Goal: Book appointment/travel/reservation

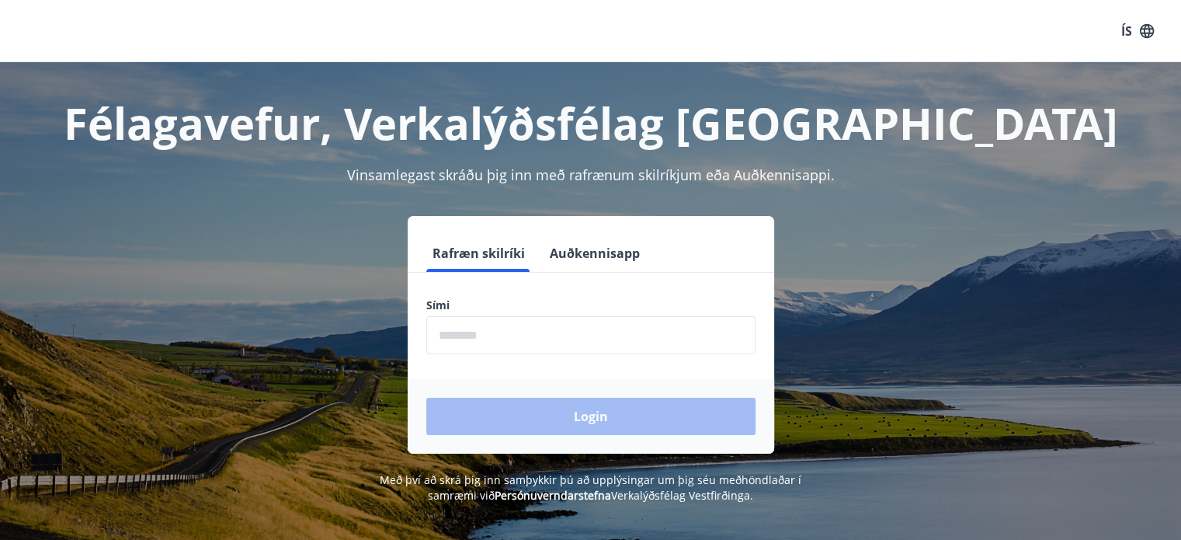
click at [582, 336] on input "phone" at bounding box center [590, 335] width 329 height 38
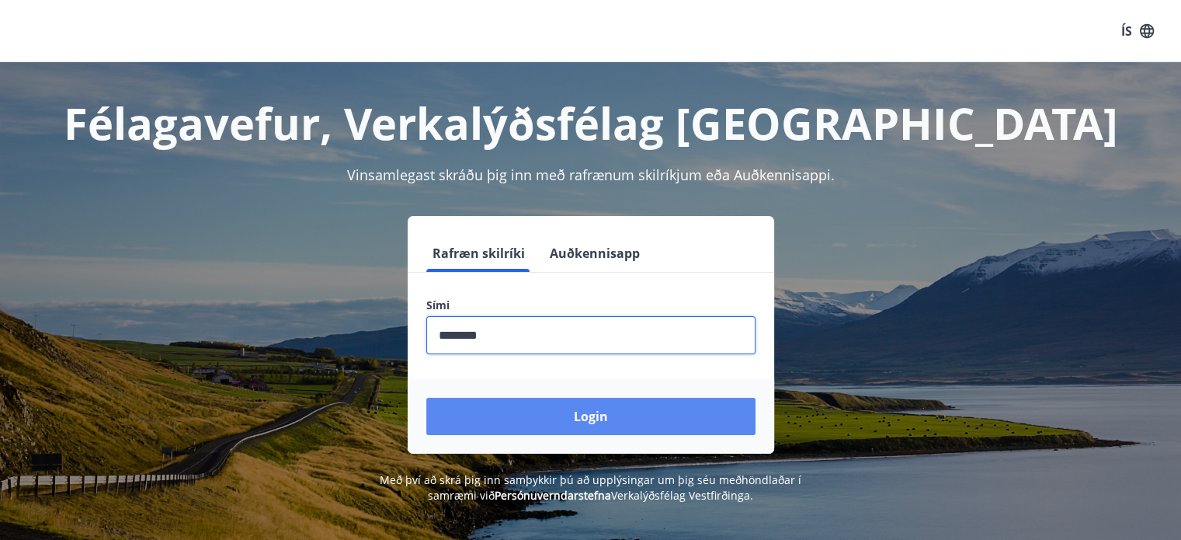
type input "********"
click at [581, 412] on button "Login" at bounding box center [590, 416] width 329 height 37
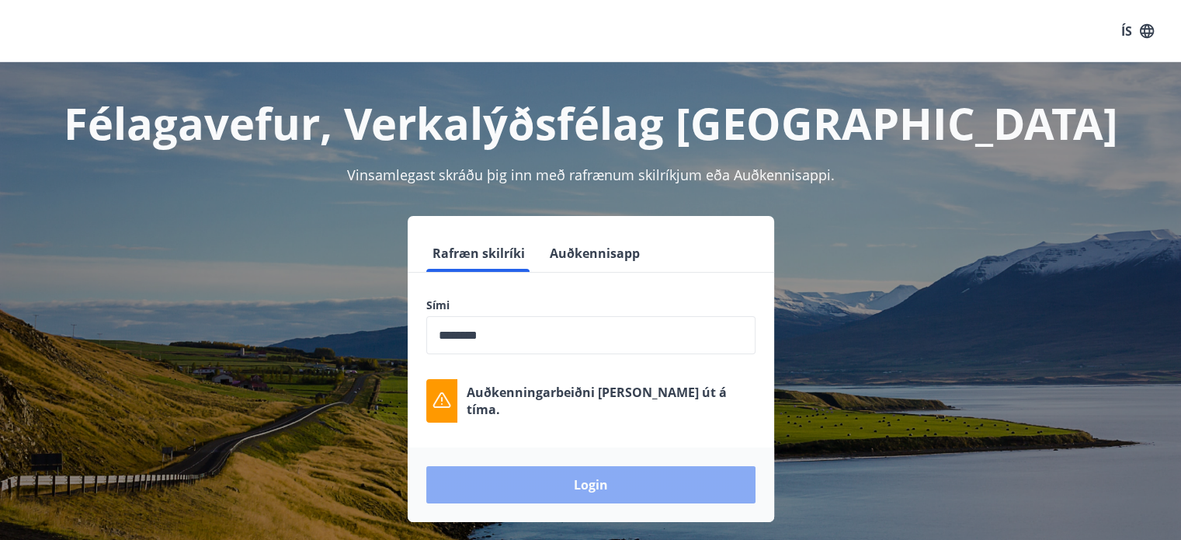
click at [578, 481] on button "Login" at bounding box center [590, 484] width 329 height 37
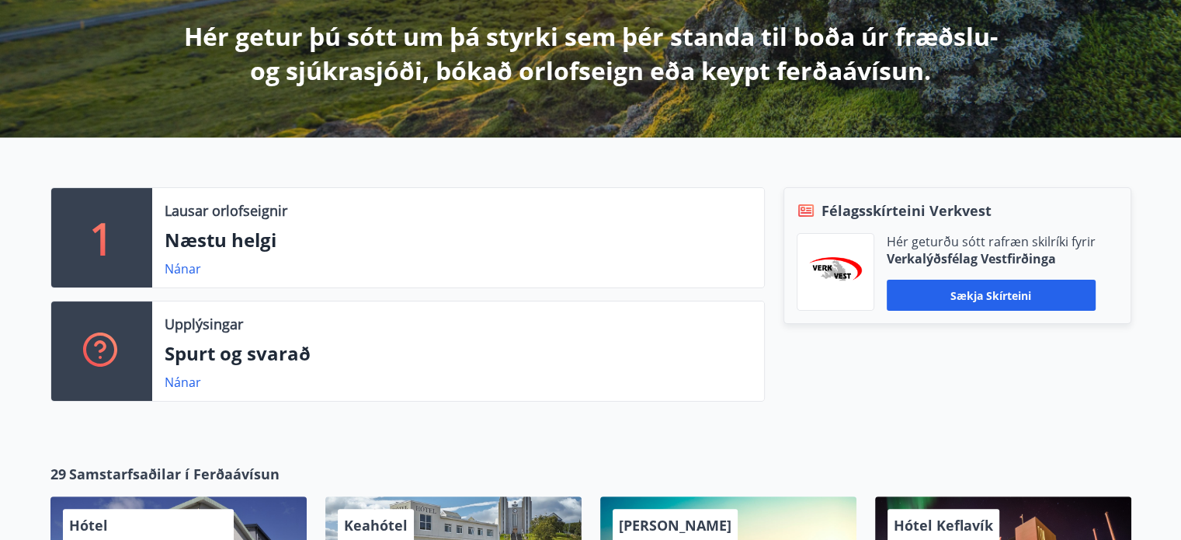
scroll to position [290, 0]
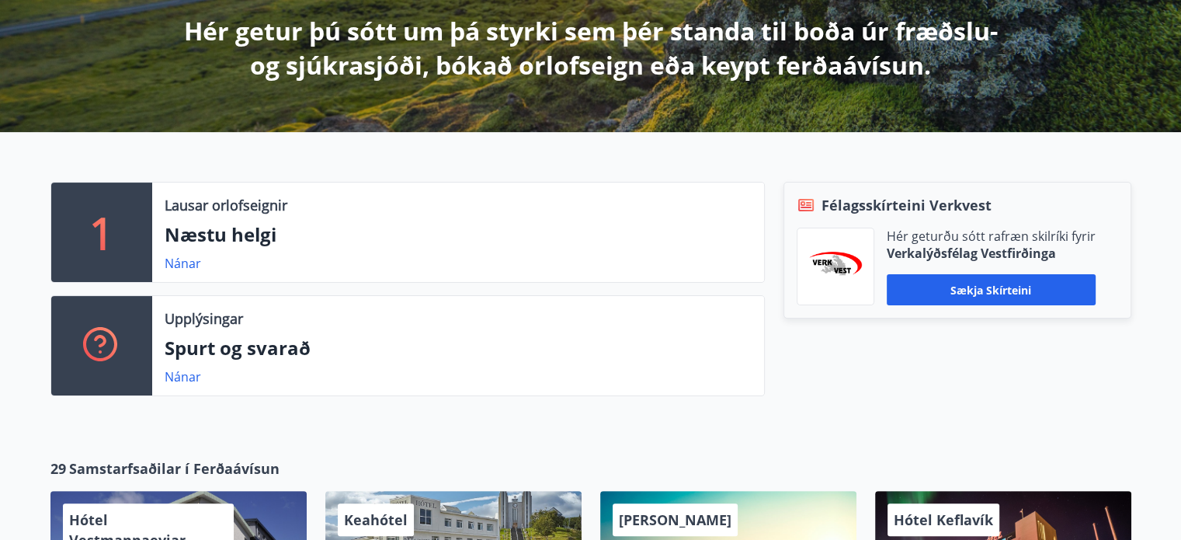
click at [199, 234] on p "Næstu helgi" at bounding box center [458, 234] width 587 height 26
click at [113, 234] on p "1" at bounding box center [101, 232] width 25 height 59
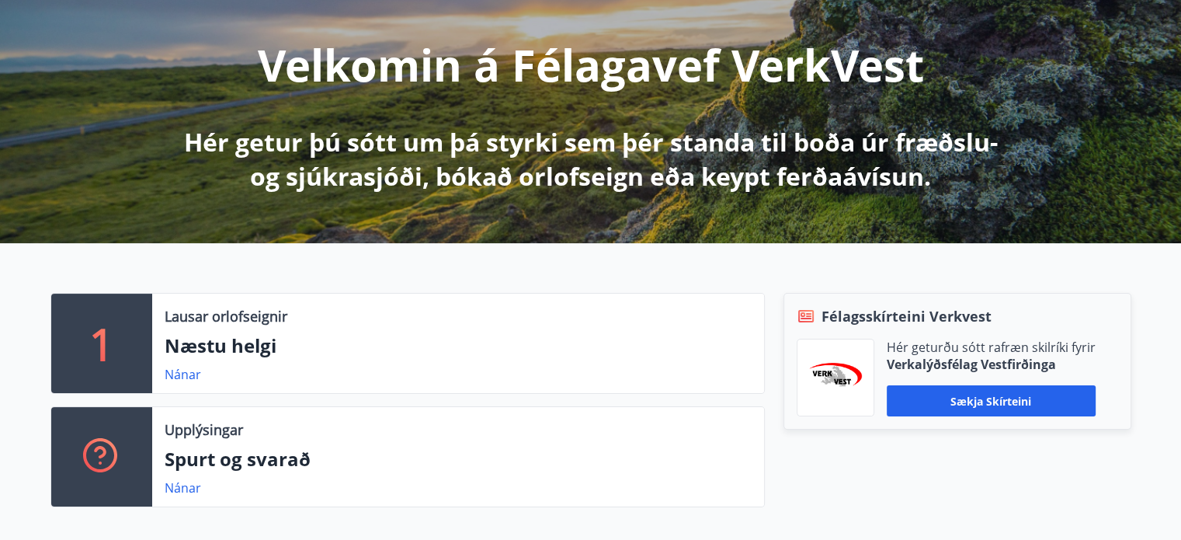
scroll to position [0, 0]
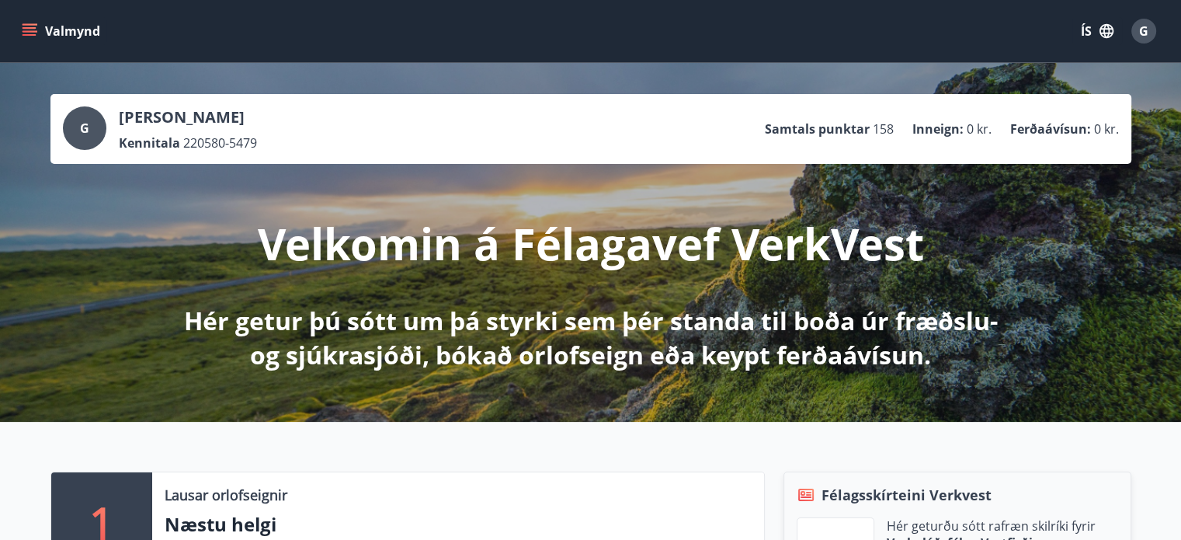
drag, startPoint x: 1144, startPoint y: 33, endPoint x: 1031, endPoint y: 20, distance: 113.4
click at [1031, 20] on div "Valmynd ÍS G" at bounding box center [591, 30] width 1144 height 37
click at [1104, 31] on icon "button" at bounding box center [1107, 31] width 14 height 14
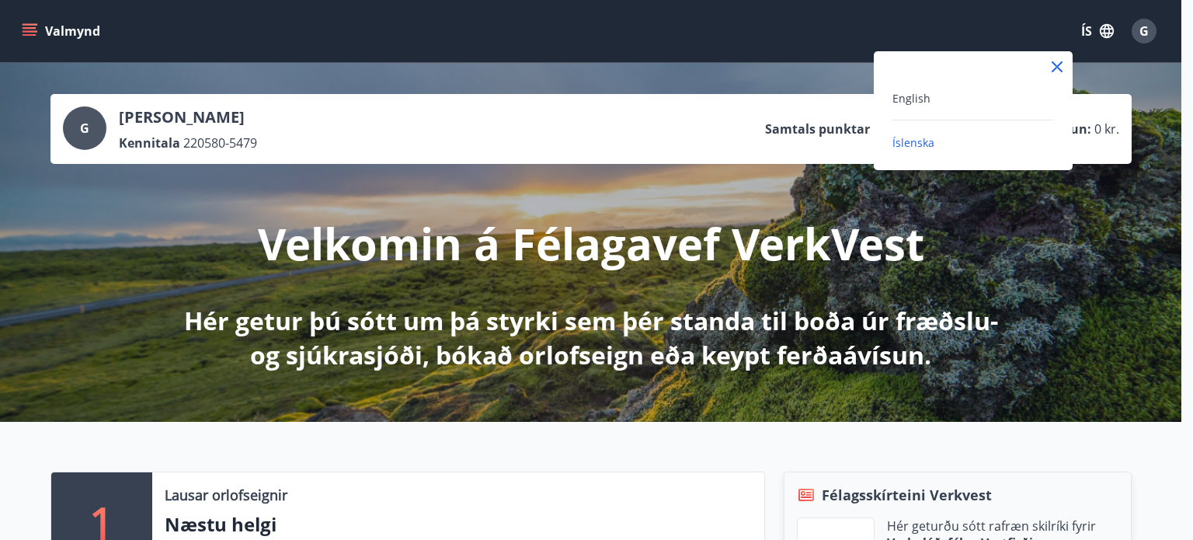
click at [935, 26] on div at bounding box center [596, 270] width 1193 height 540
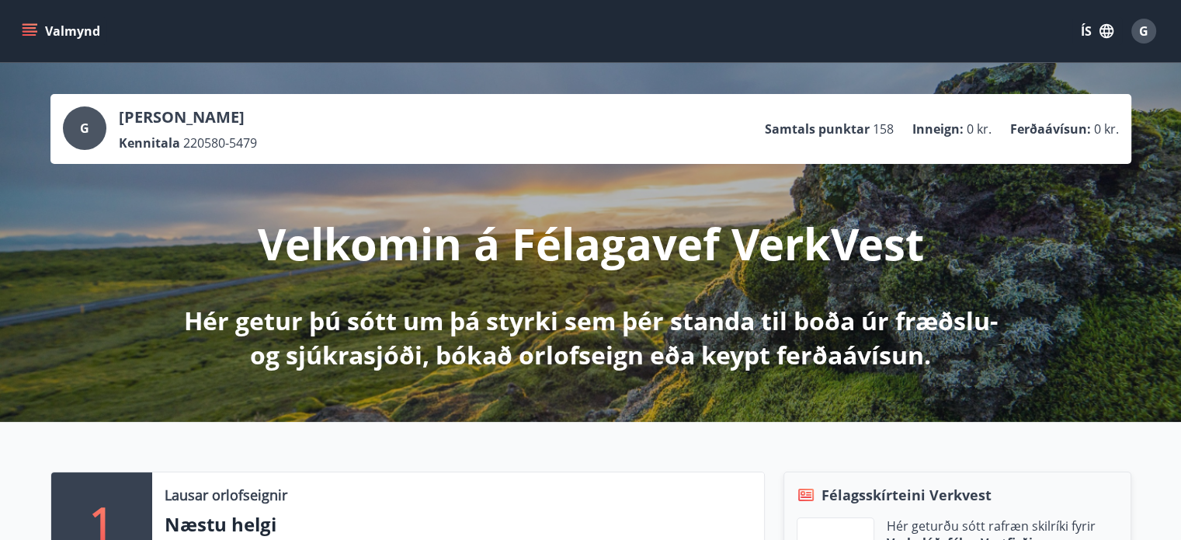
click at [28, 27] on icon "menu" at bounding box center [30, 28] width 14 height 2
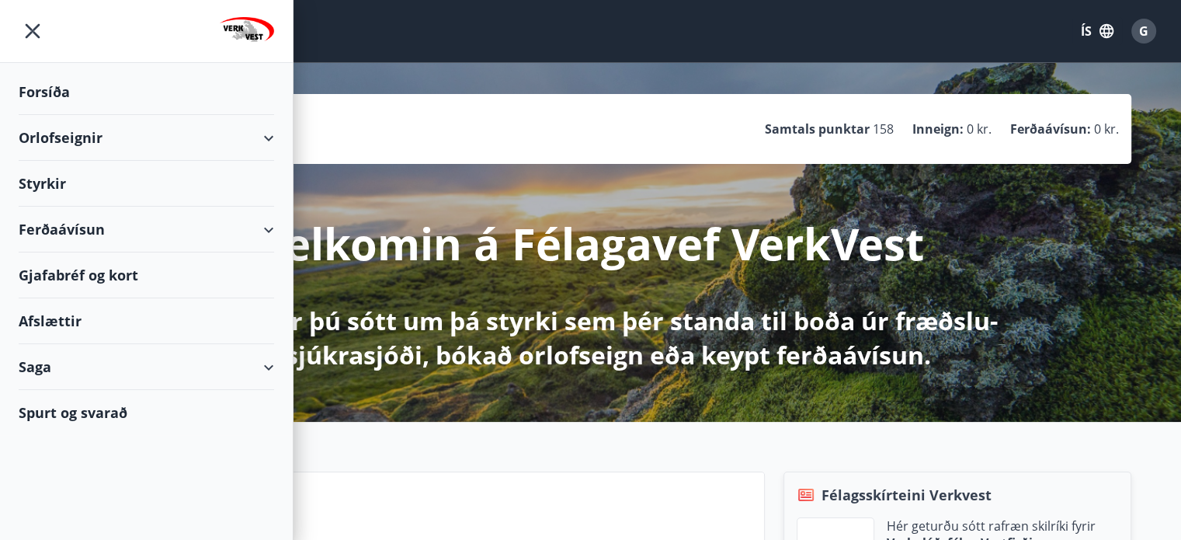
click at [51, 137] on div "Orlofseignir" at bounding box center [146, 138] width 255 height 46
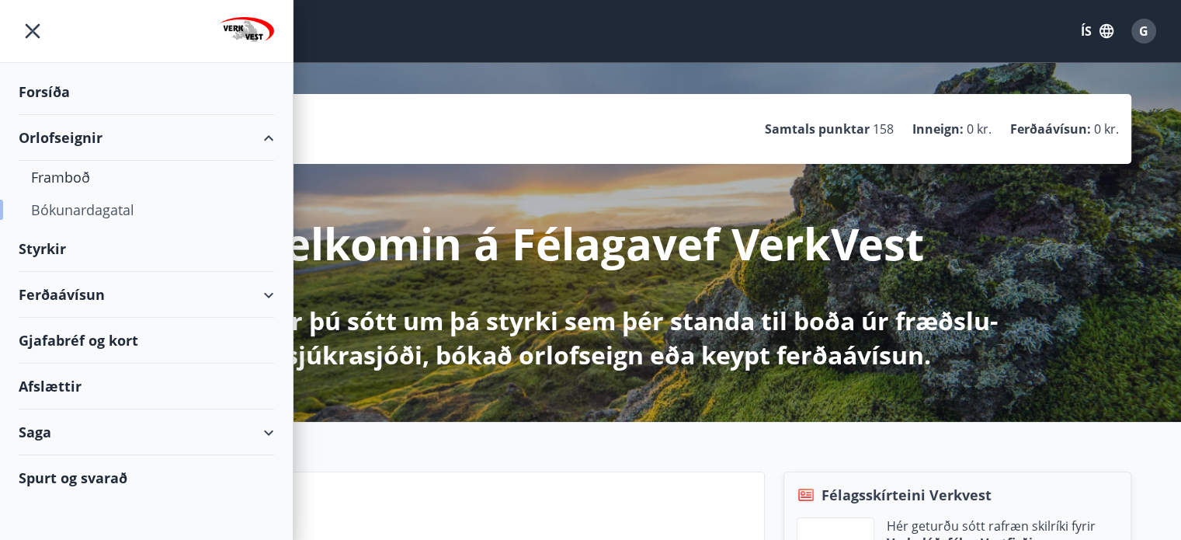
click at [71, 211] on div "Bókunardagatal" at bounding box center [146, 209] width 231 height 33
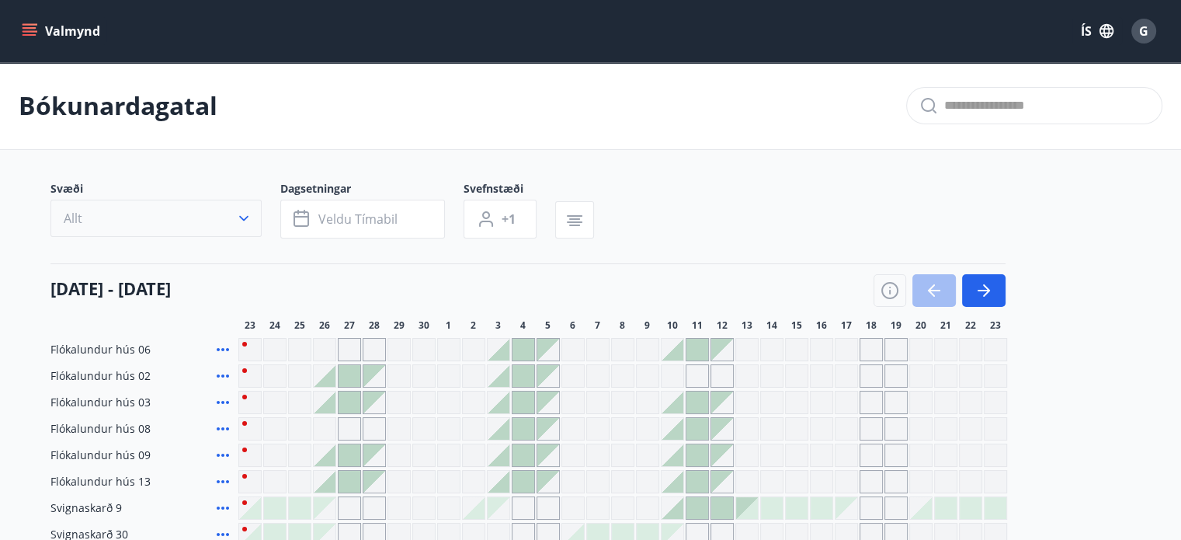
click at [246, 224] on icon "button" at bounding box center [244, 218] width 16 height 16
click at [241, 217] on div "Suðurnes Erlendis Höfuðborgarsvæðið [GEOGRAPHIC_DATA] [GEOGRAPHIC_DATA] [GEOGRA…" at bounding box center [590, 270] width 1181 height 540
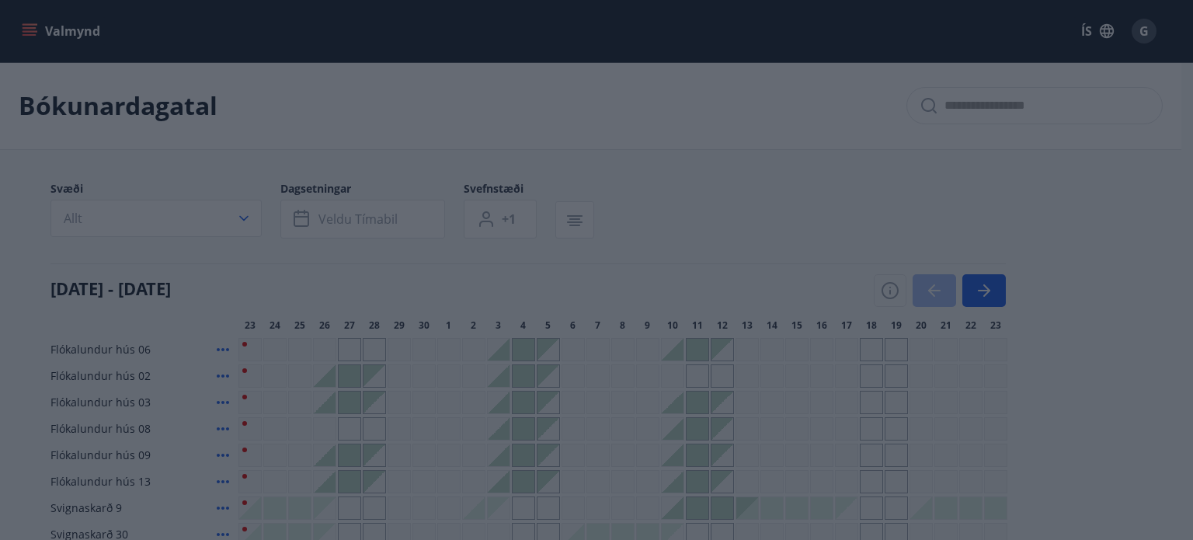
click at [203, 224] on body "Valmynd ÍS G Bókunardagatal Svæði Allt Dagsetningar Veldu tímabil Svefnstæði +1…" at bounding box center [596, 513] width 1193 height 1027
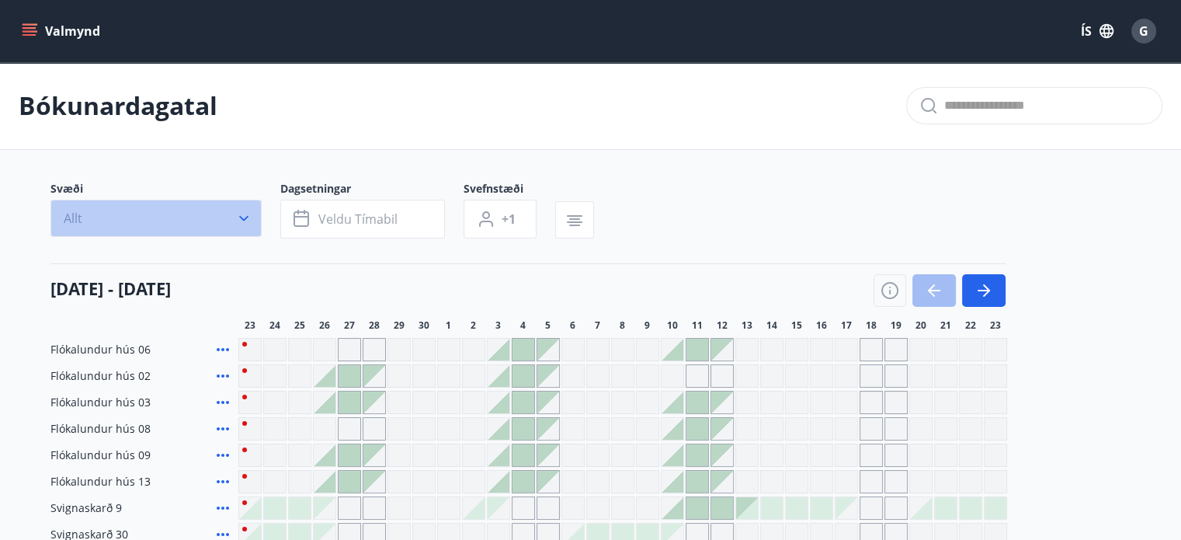
click at [228, 224] on button "Allt" at bounding box center [155, 218] width 211 height 37
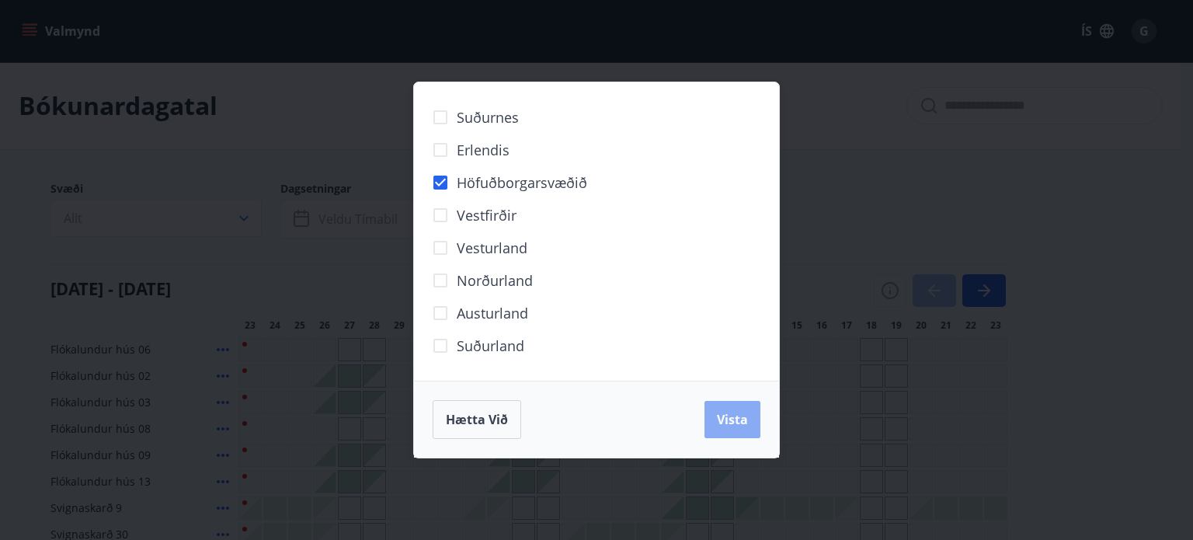
click at [738, 425] on span "Vista" at bounding box center [732, 419] width 31 height 17
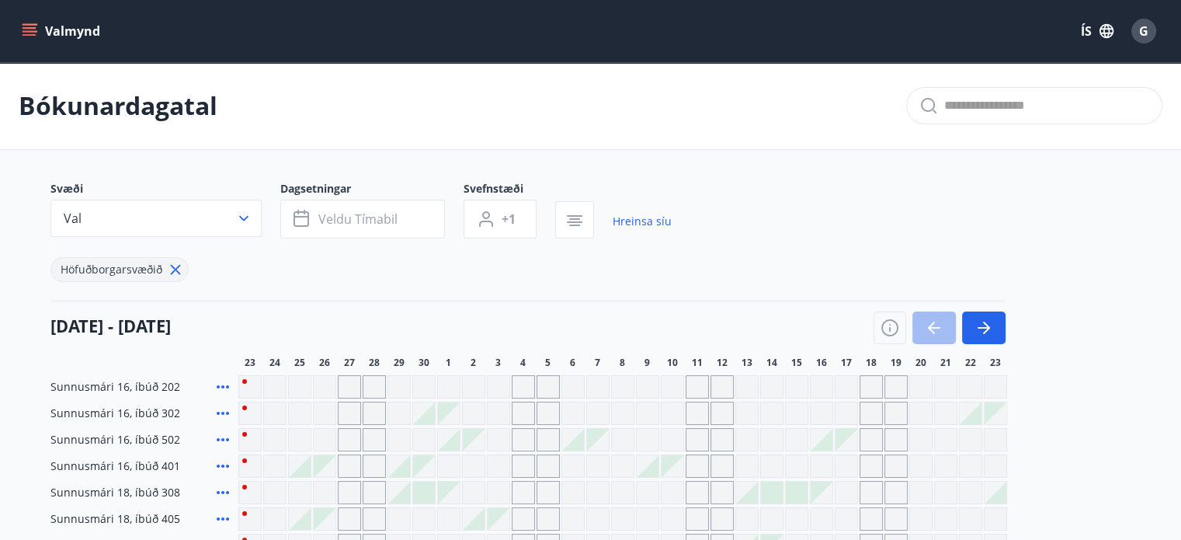
click at [374, 224] on span "Veldu tímabil" at bounding box center [357, 218] width 79 height 17
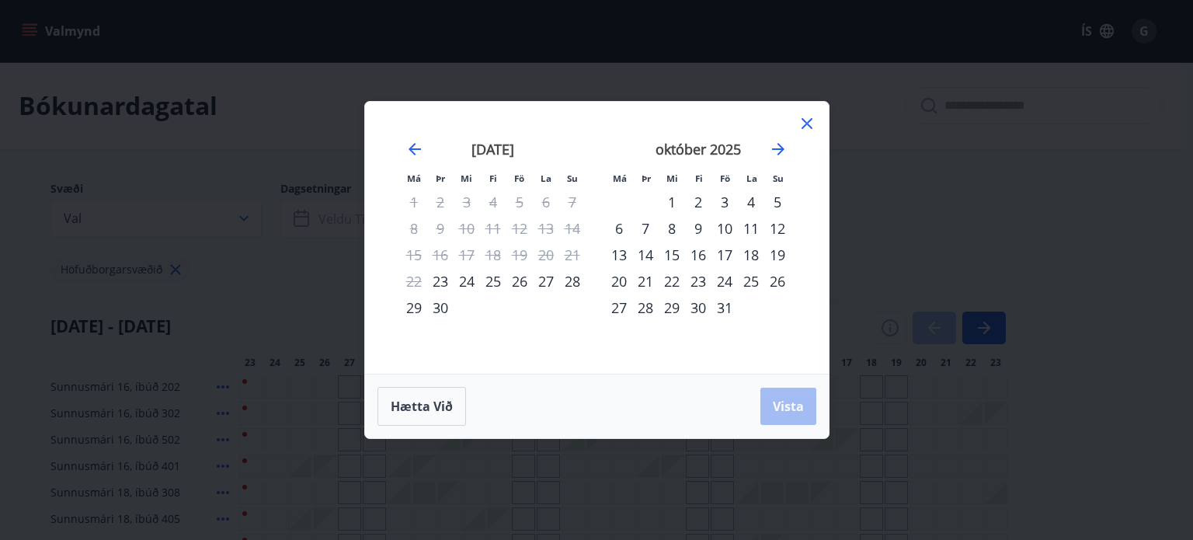
click at [619, 232] on div "6" at bounding box center [619, 228] width 26 height 26
click at [671, 229] on div "8" at bounding box center [671, 228] width 26 height 26
click at [727, 231] on div "10" at bounding box center [724, 228] width 26 height 26
click at [621, 227] on div "6" at bounding box center [619, 228] width 26 height 26
click at [717, 226] on div "10" at bounding box center [724, 228] width 26 height 26
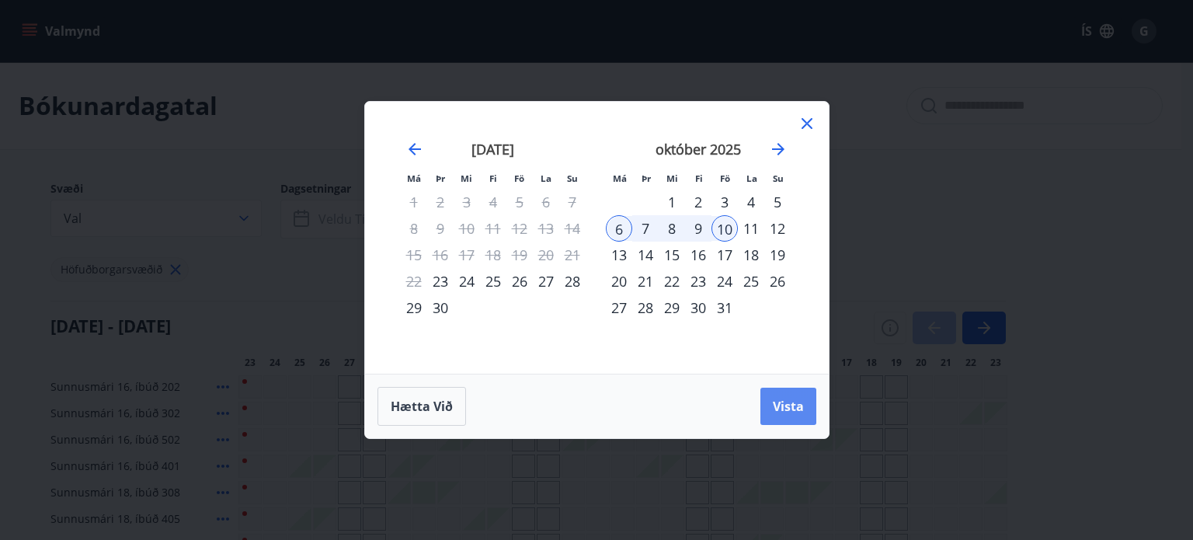
click at [787, 401] on span "Vista" at bounding box center [788, 406] width 31 height 17
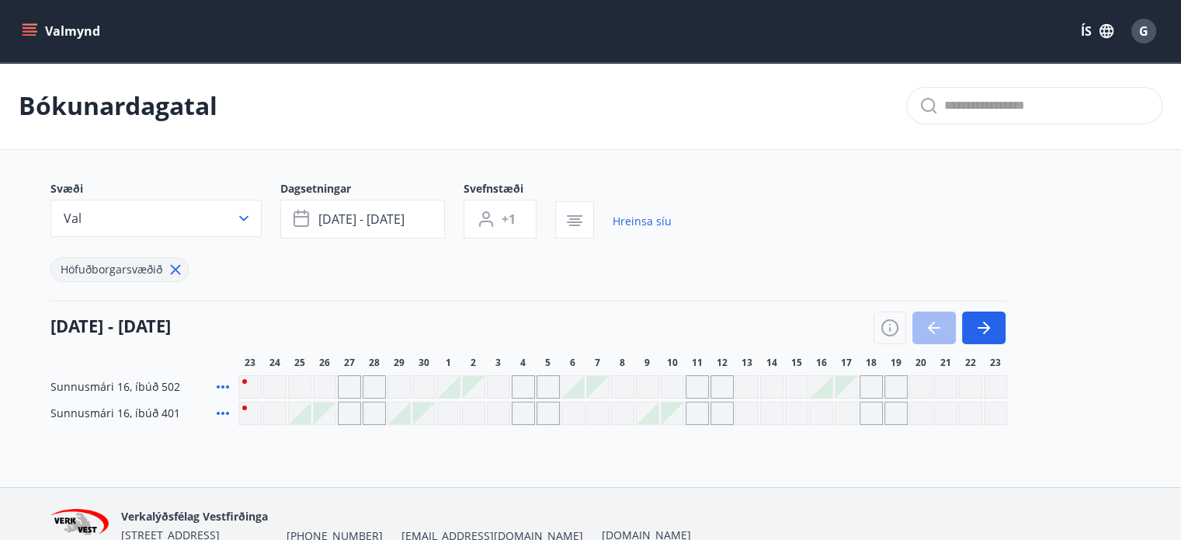
click at [583, 391] on div at bounding box center [573, 387] width 22 height 22
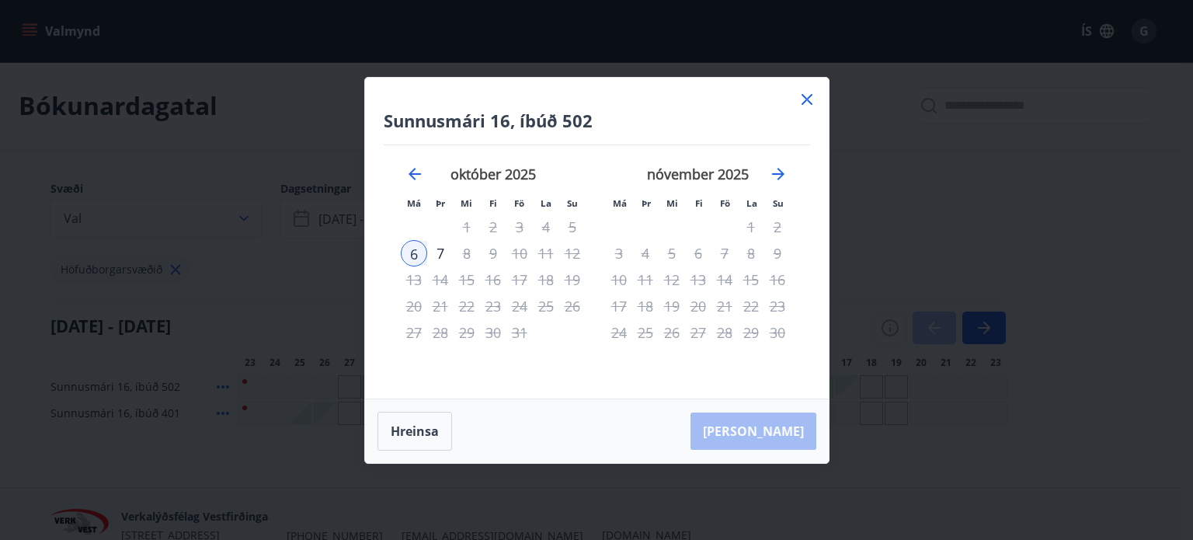
click at [811, 99] on icon at bounding box center [806, 99] width 19 height 19
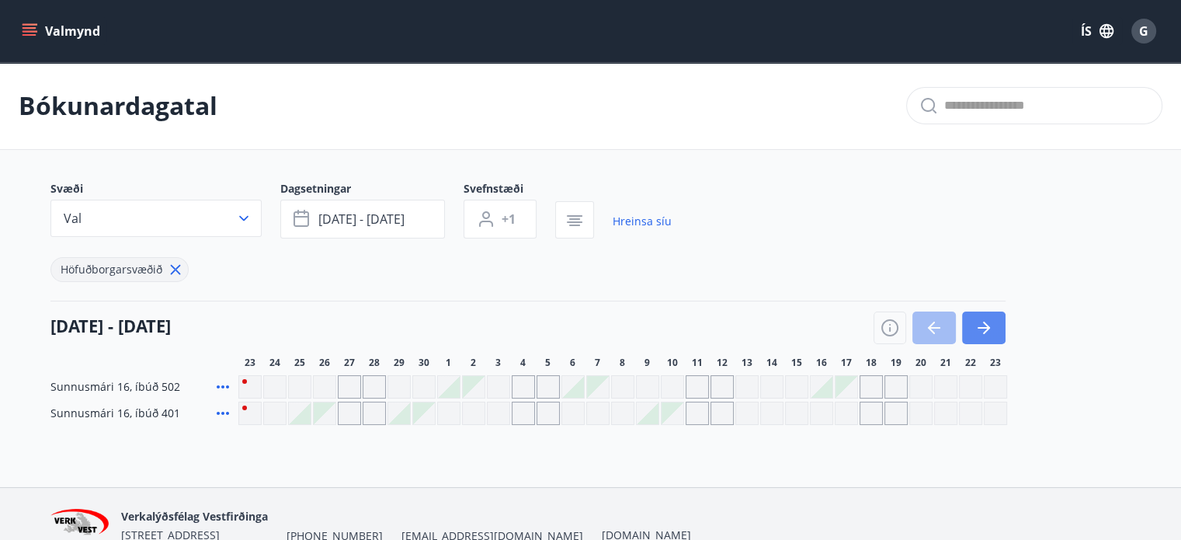
click at [985, 317] on button "button" at bounding box center [983, 327] width 43 height 33
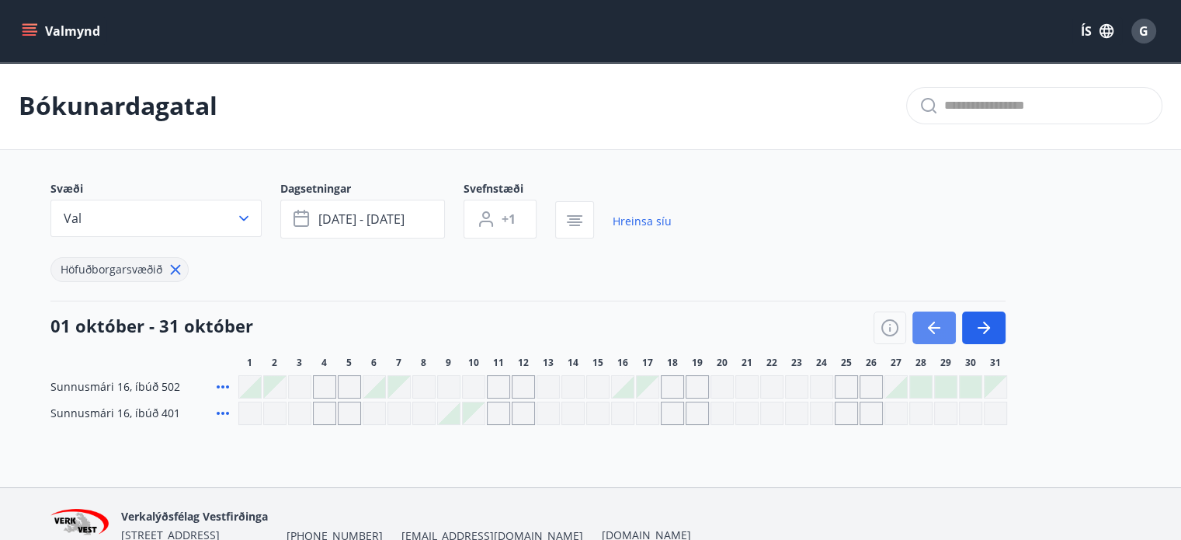
click at [940, 318] on icon "button" at bounding box center [934, 327] width 19 height 19
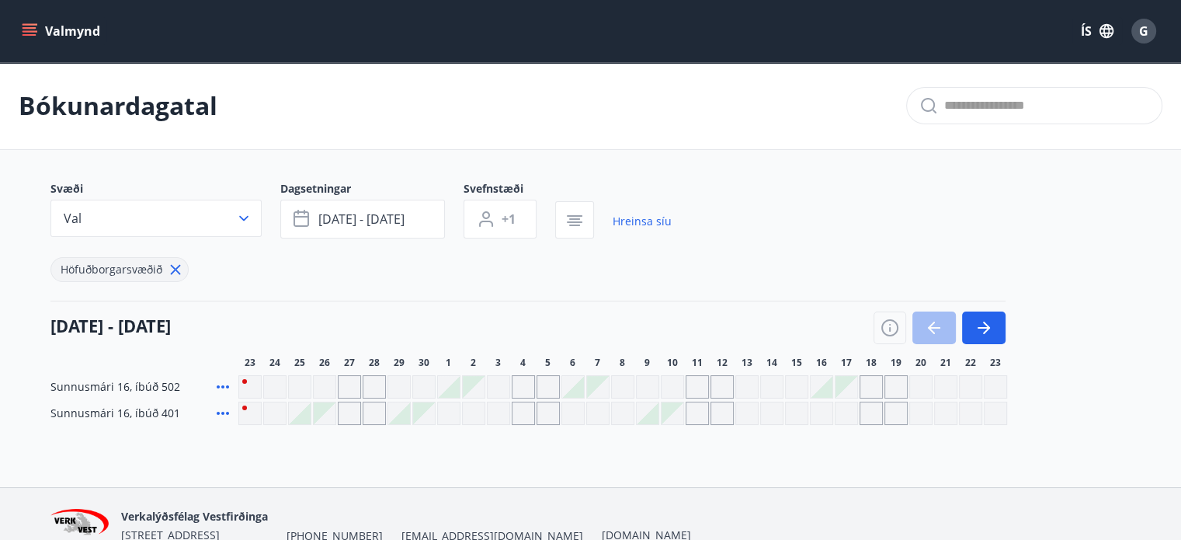
click at [522, 384] on div "Gráir dagar eru ekki bókanlegir" at bounding box center [523, 386] width 23 height 23
click at [550, 384] on div "Gráir dagar eru ekki bókanlegir" at bounding box center [548, 386] width 23 height 23
click at [580, 384] on div at bounding box center [573, 387] width 22 height 22
click at [593, 384] on div "Gráir dagar eru ekki bókanlegir" at bounding box center [598, 387] width 22 height 22
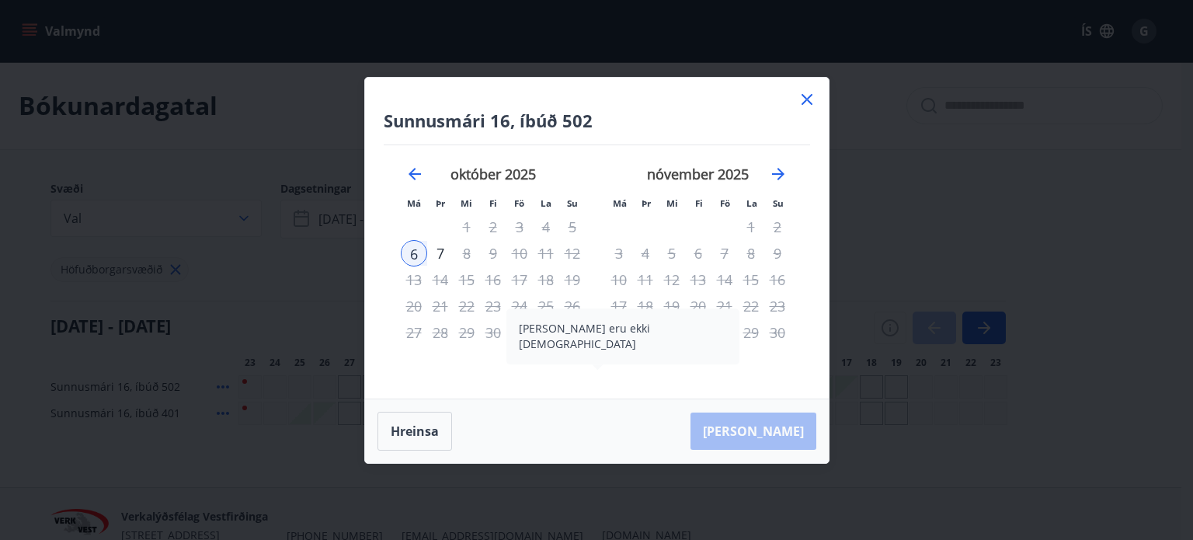
drag, startPoint x: 765, startPoint y: 187, endPoint x: 777, endPoint y: 176, distance: 16.5
click at [774, 180] on div "[DATE] 1 2 3 4 5 6 7 8 9 10 11 12 13 14 15 16 17 18 19 20 21 22 23 24 25 26 27 …" at bounding box center [597, 262] width 426 height 234
click at [777, 176] on icon "Move forward to switch to the next month." at bounding box center [778, 174] width 19 height 19
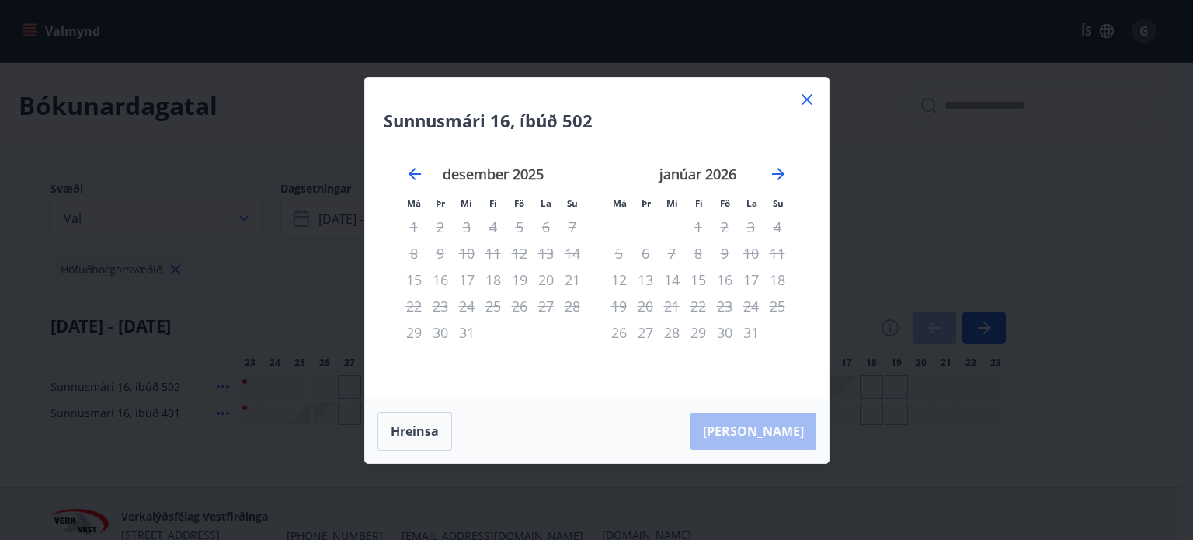
drag, startPoint x: 804, startPoint y: 104, endPoint x: 735, endPoint y: 356, distance: 261.4
click at [804, 104] on icon at bounding box center [806, 99] width 19 height 19
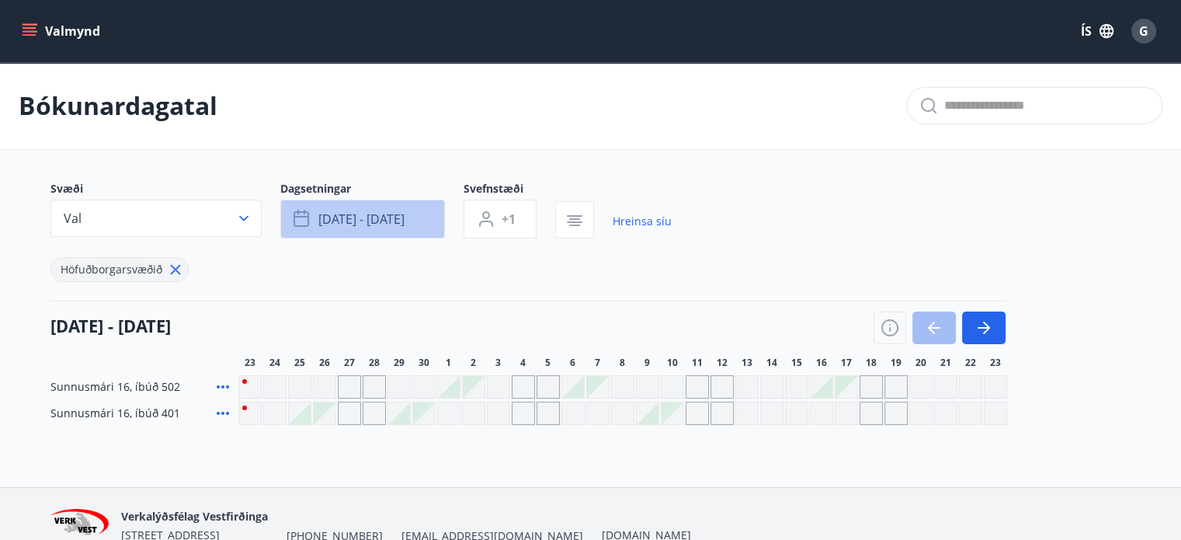
click at [356, 219] on span "[DATE] - [DATE]" at bounding box center [361, 218] width 86 height 17
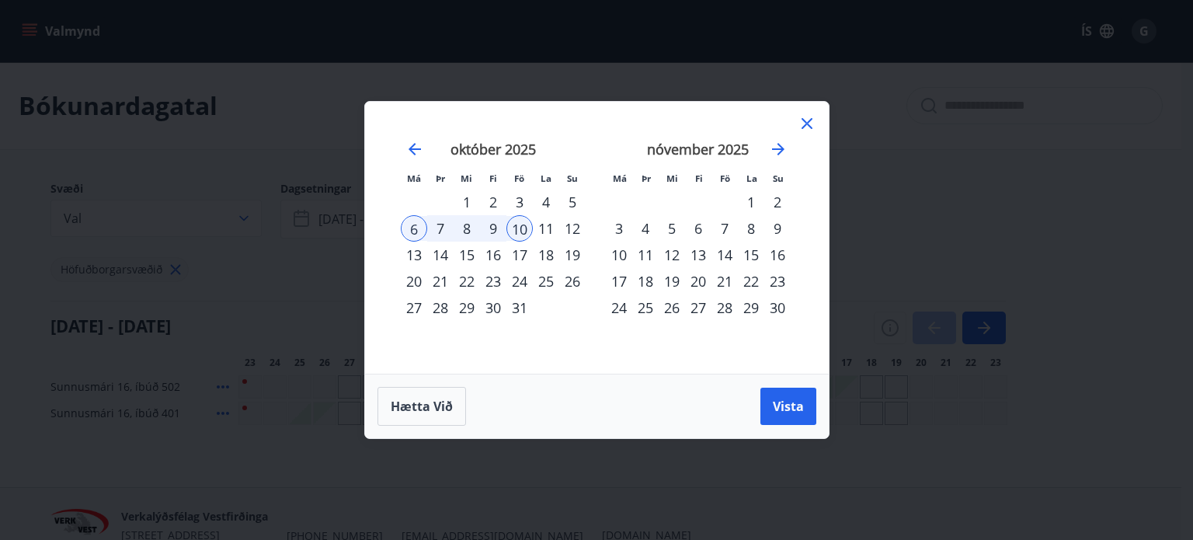
click at [617, 257] on div "10" at bounding box center [619, 254] width 26 height 26
click at [724, 252] on div "14" at bounding box center [724, 254] width 26 height 26
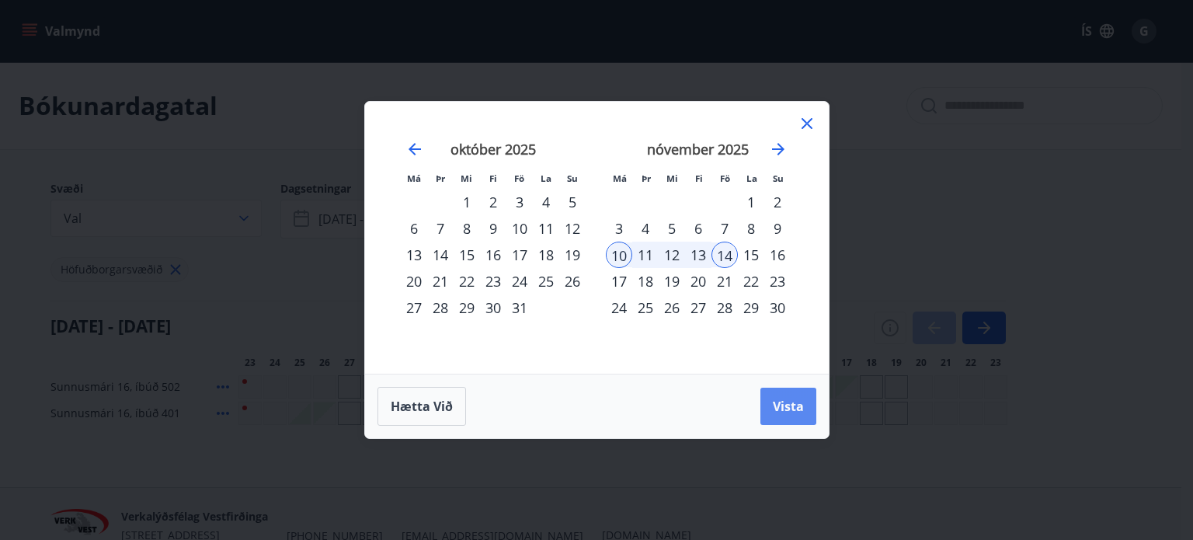
click at [784, 408] on span "Vista" at bounding box center [788, 406] width 31 height 17
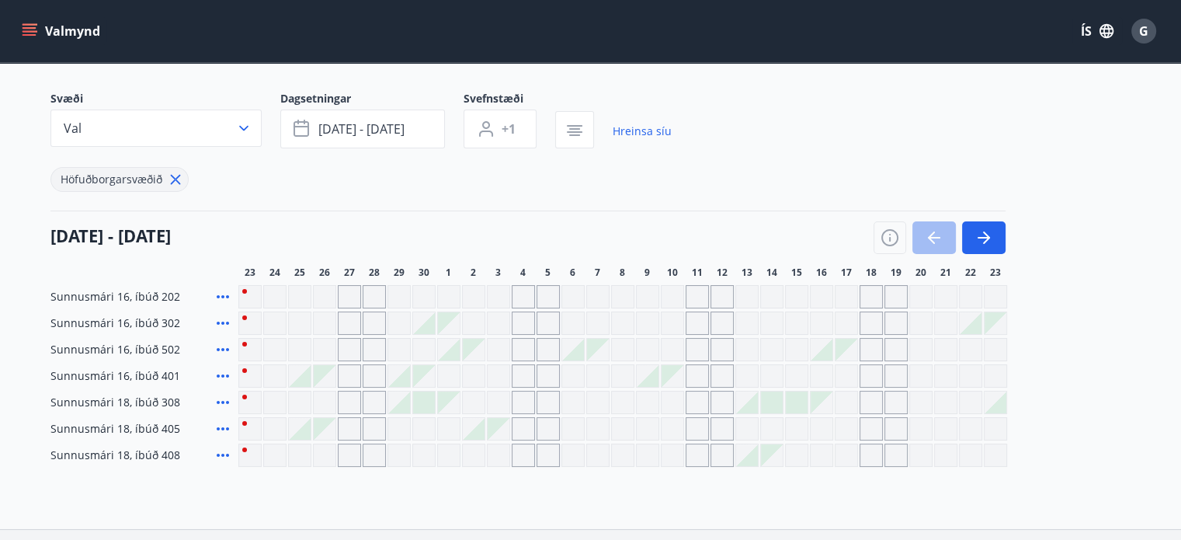
scroll to position [89, 0]
click at [974, 224] on button "button" at bounding box center [983, 239] width 43 height 33
